Goal: Information Seeking & Learning: Check status

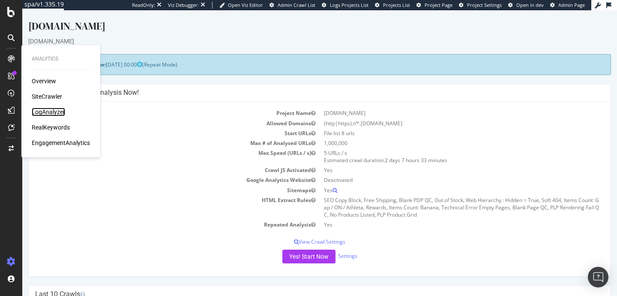
click at [48, 111] on div "LogAnalyzer" at bounding box center [48, 112] width 33 height 9
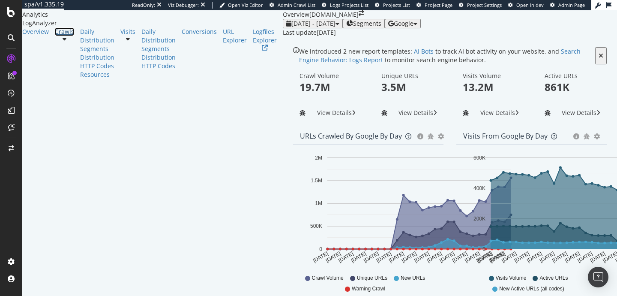
click at [55, 36] on div "Crawls" at bounding box center [64, 31] width 19 height 9
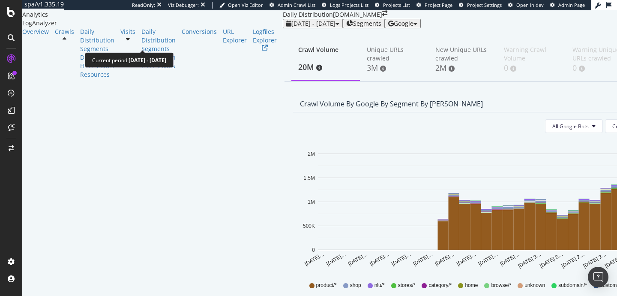
click at [292, 27] on span "2025 Jul. 12th - Aug. 10th" at bounding box center [314, 23] width 44 height 8
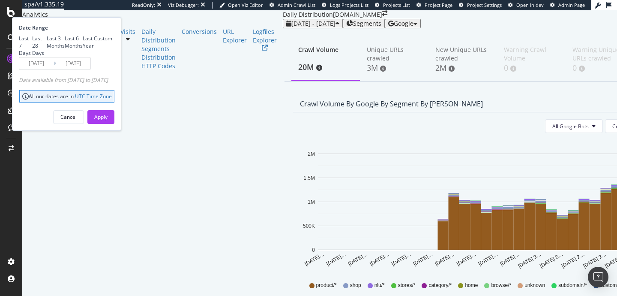
click at [94, 49] on div "Last Year" at bounding box center [88, 42] width 11 height 15
type input "2024/08/11"
click at [108, 120] on div "Apply" at bounding box center [100, 116] width 13 height 7
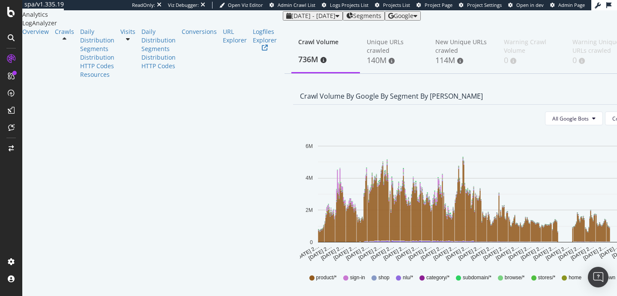
scroll to position [6, 0]
